Goal: Use online tool/utility: Utilize a website feature to perform a specific function

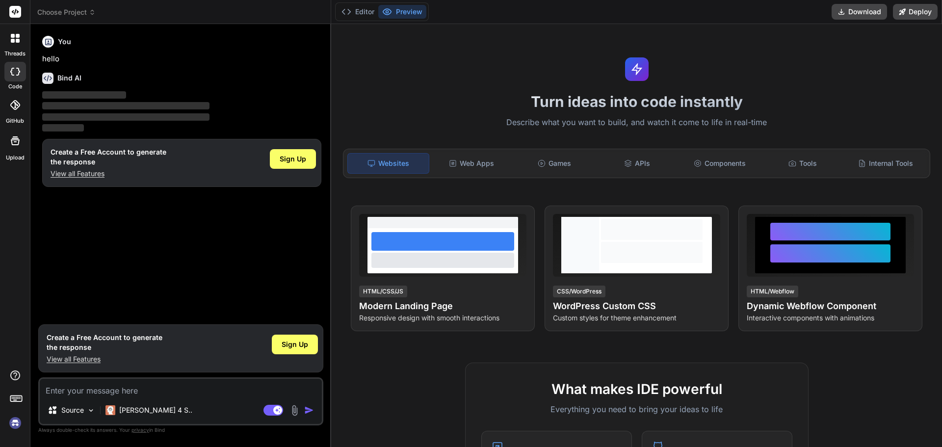
click at [19, 45] on div at bounding box center [15, 38] width 21 height 21
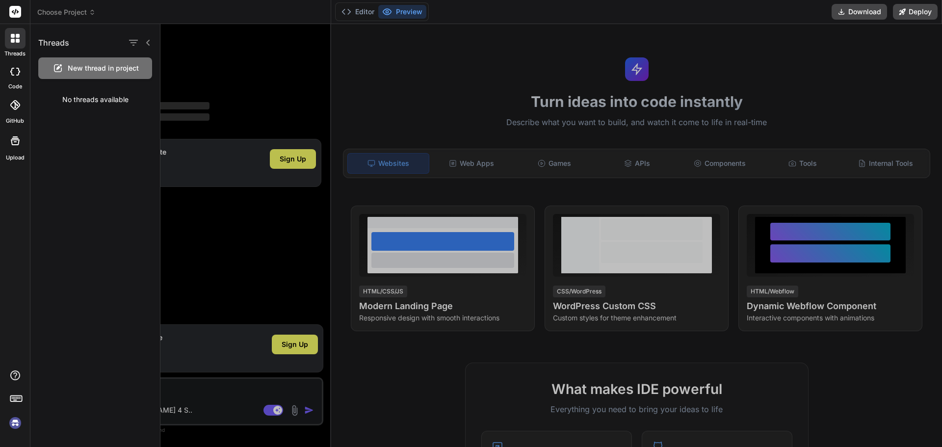
click at [25, 71] on div at bounding box center [15, 72] width 22 height 20
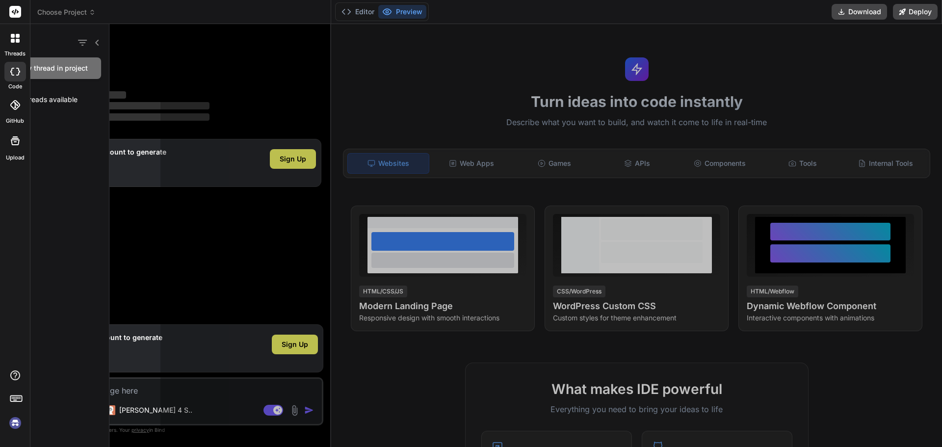
type textarea "x"
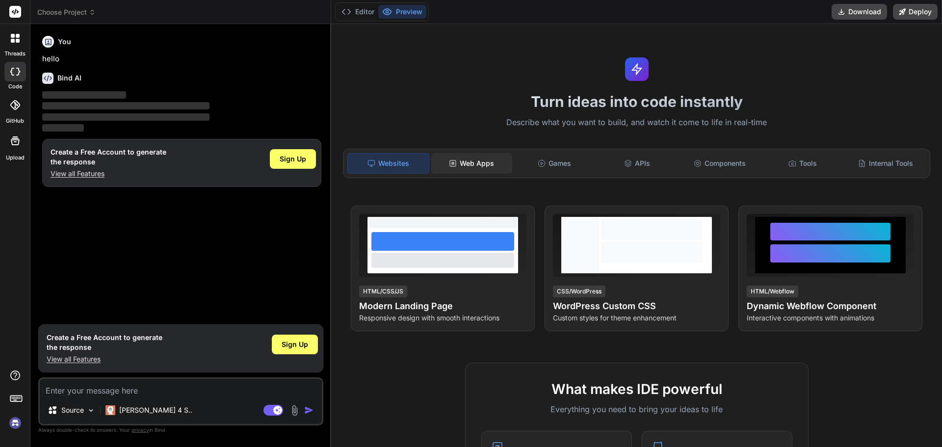
click at [478, 161] on div "Web Apps" at bounding box center [471, 163] width 81 height 21
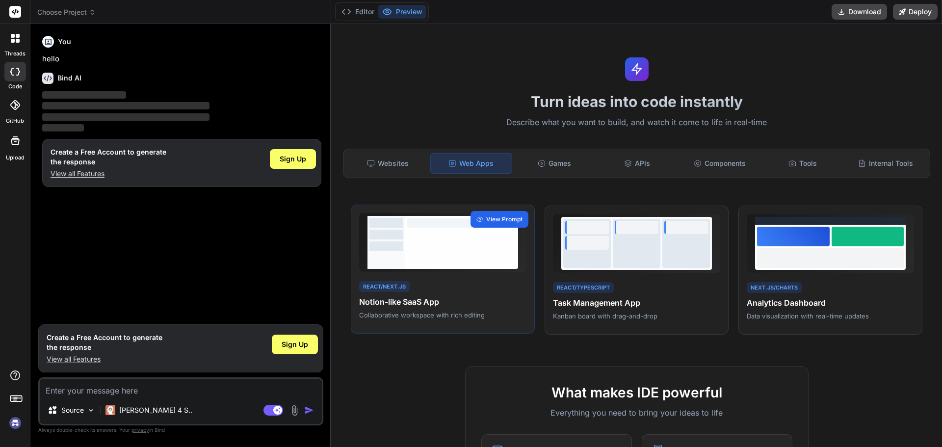
click at [513, 219] on span "View Prompt" at bounding box center [504, 219] width 36 height 9
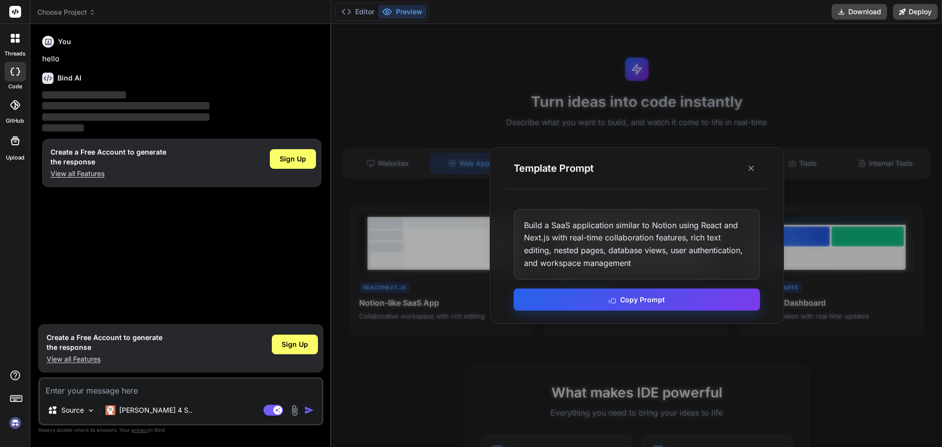
click at [661, 298] on button "Copy Prompt" at bounding box center [637, 299] width 246 height 22
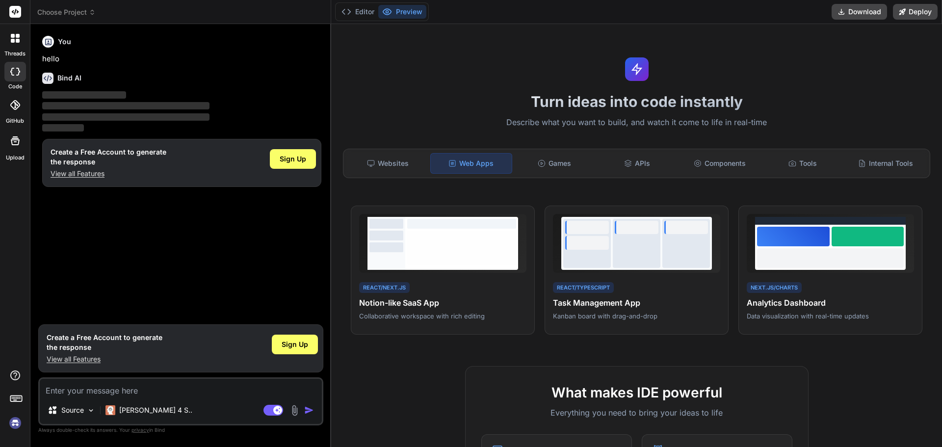
click at [209, 245] on div "You hello Bind AI ‌ ‌ ‌ ‌ Create a Free Account to generate the response View a…" at bounding box center [181, 175] width 283 height 287
click at [220, 390] on textarea at bounding box center [181, 388] width 282 height 18
paste textarea "Build a SaaS application similar to Notion using React and Next.js with real-ti…"
type textarea "Build a SaaS application similar to Notion using React and Next.js with real-ti…"
type textarea "x"
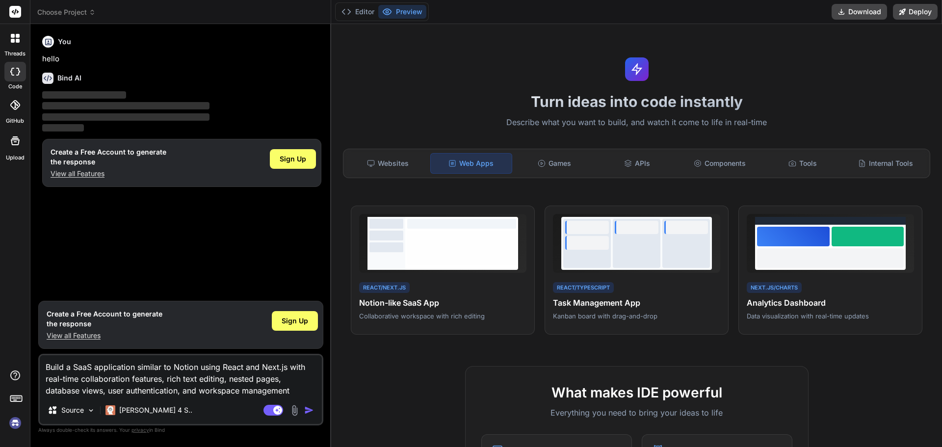
type textarea "Build a SaaS application similar to Notion using React and Next.js with real-ti…"
click at [304, 412] on img "button" at bounding box center [309, 410] width 10 height 10
click at [311, 409] on img "button" at bounding box center [309, 410] width 10 height 10
